Goal: Find specific page/section: Find specific page/section

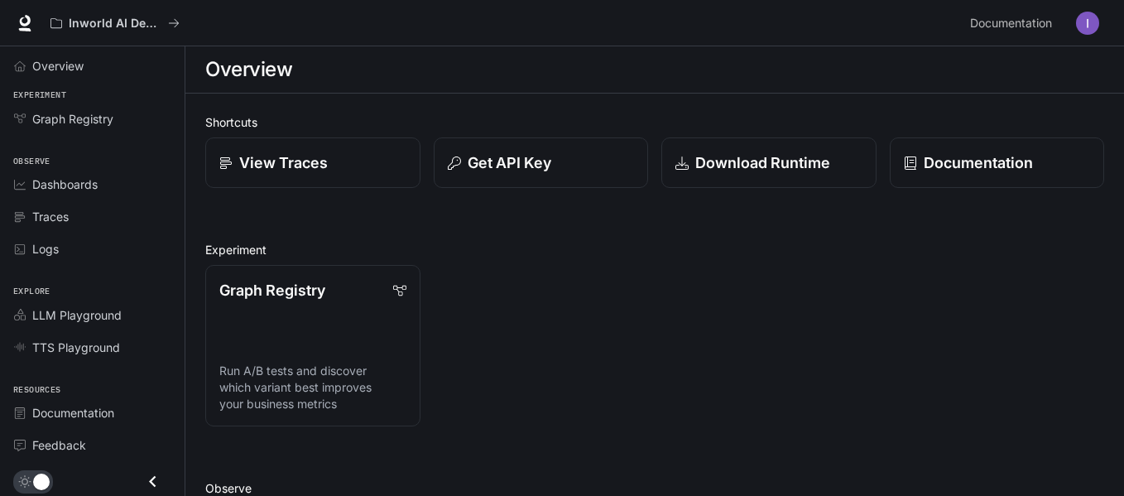
click at [116, 118] on div "Graph Registry" at bounding box center [101, 118] width 138 height 17
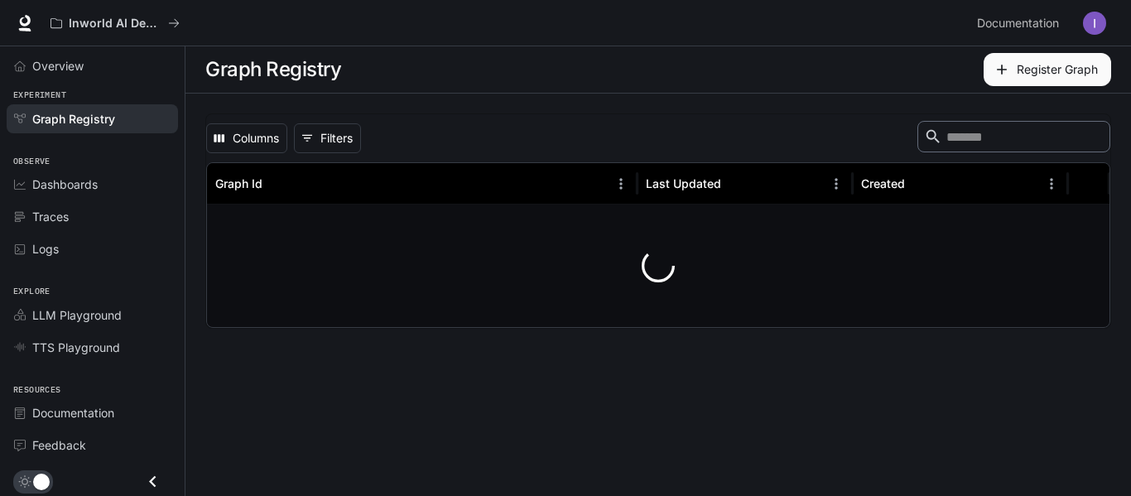
click at [104, 72] on div "Overview" at bounding box center [101, 65] width 138 height 17
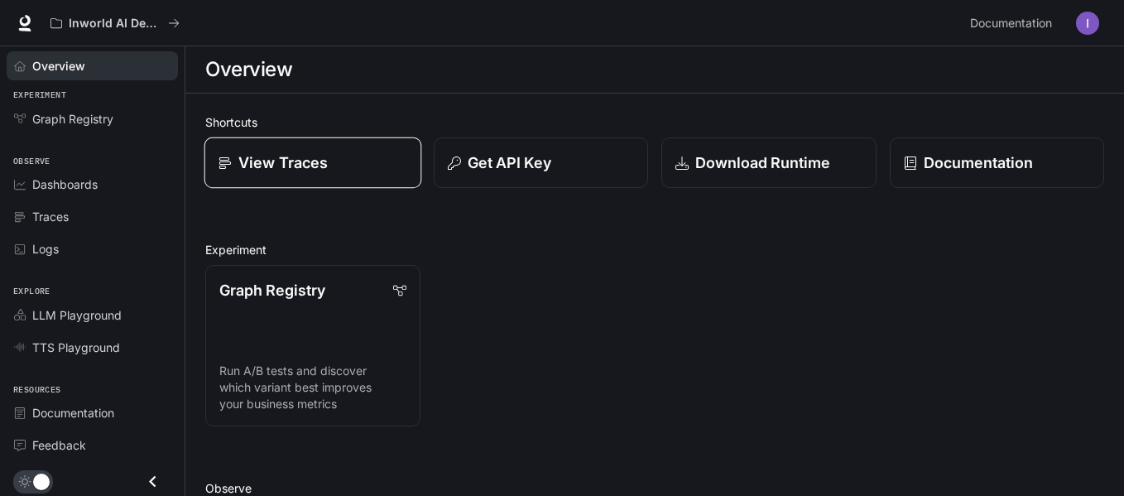
click at [318, 145] on link "View Traces" at bounding box center [312, 162] width 217 height 51
